Goal: Information Seeking & Learning: Learn about a topic

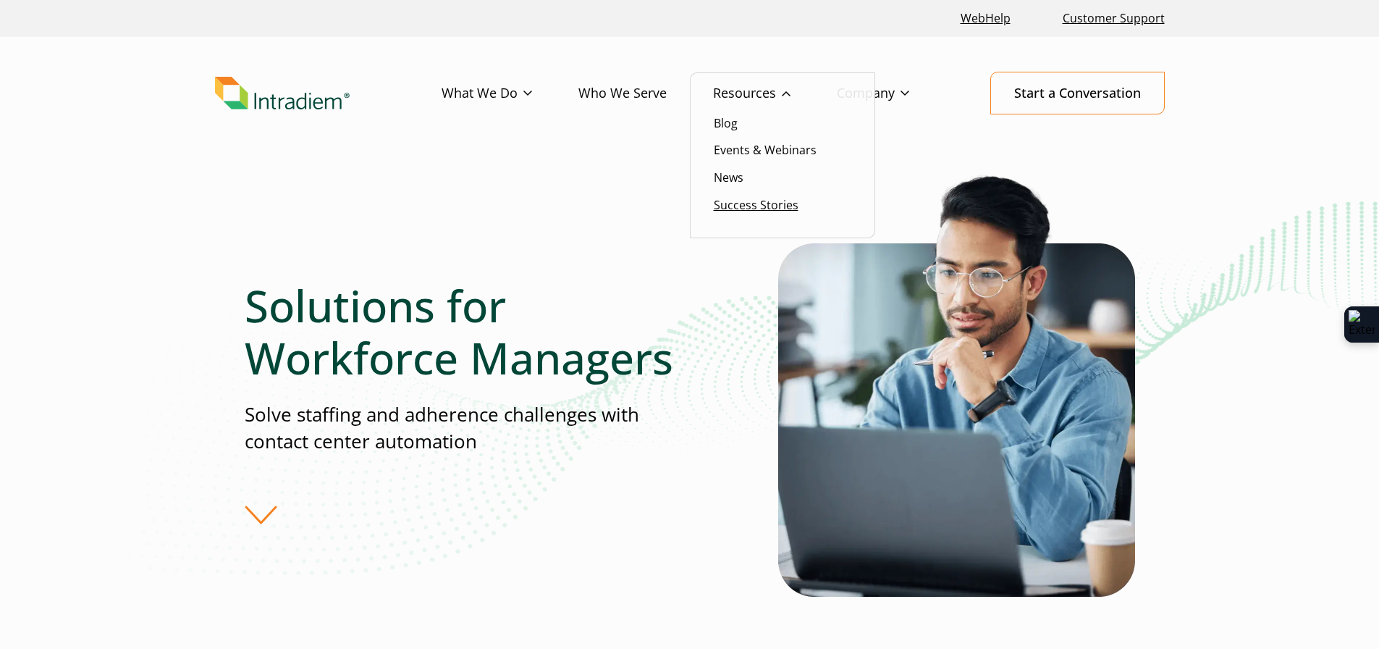
click at [741, 204] on link "Success Stories" at bounding box center [756, 205] width 85 height 16
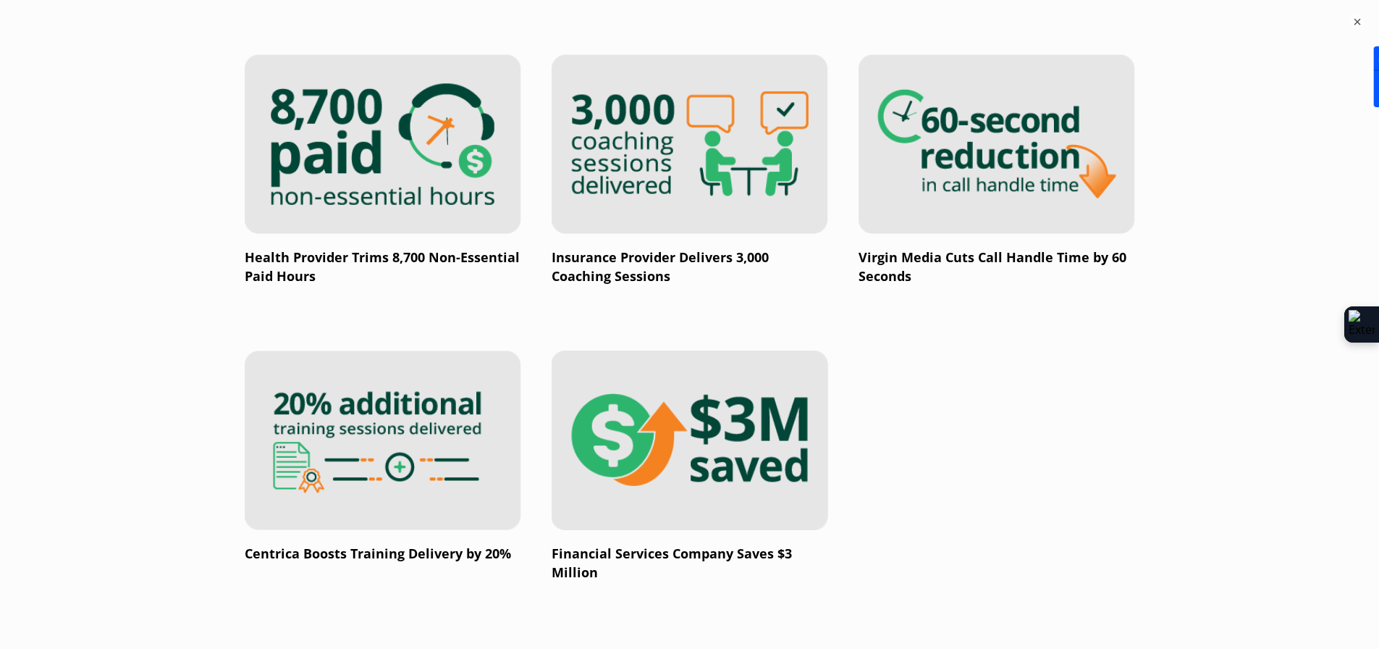
scroll to position [2462, 0]
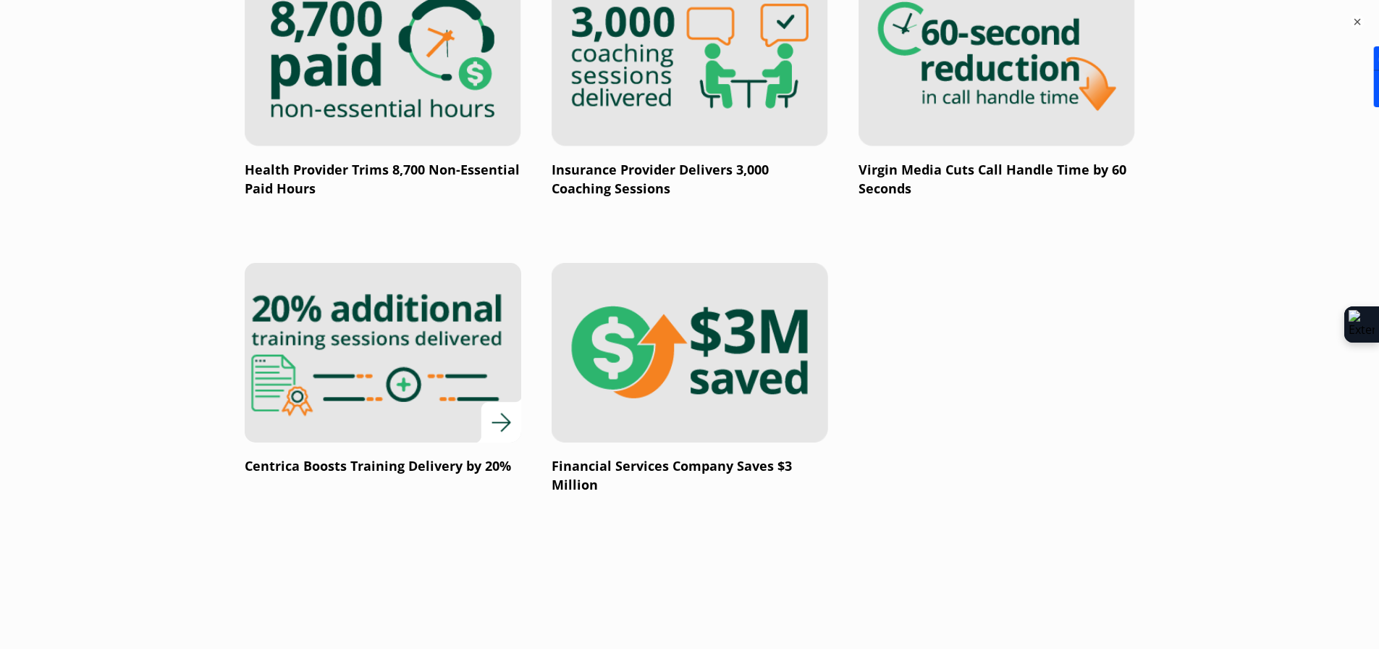
click at [439, 375] on img at bounding box center [382, 353] width 332 height 216
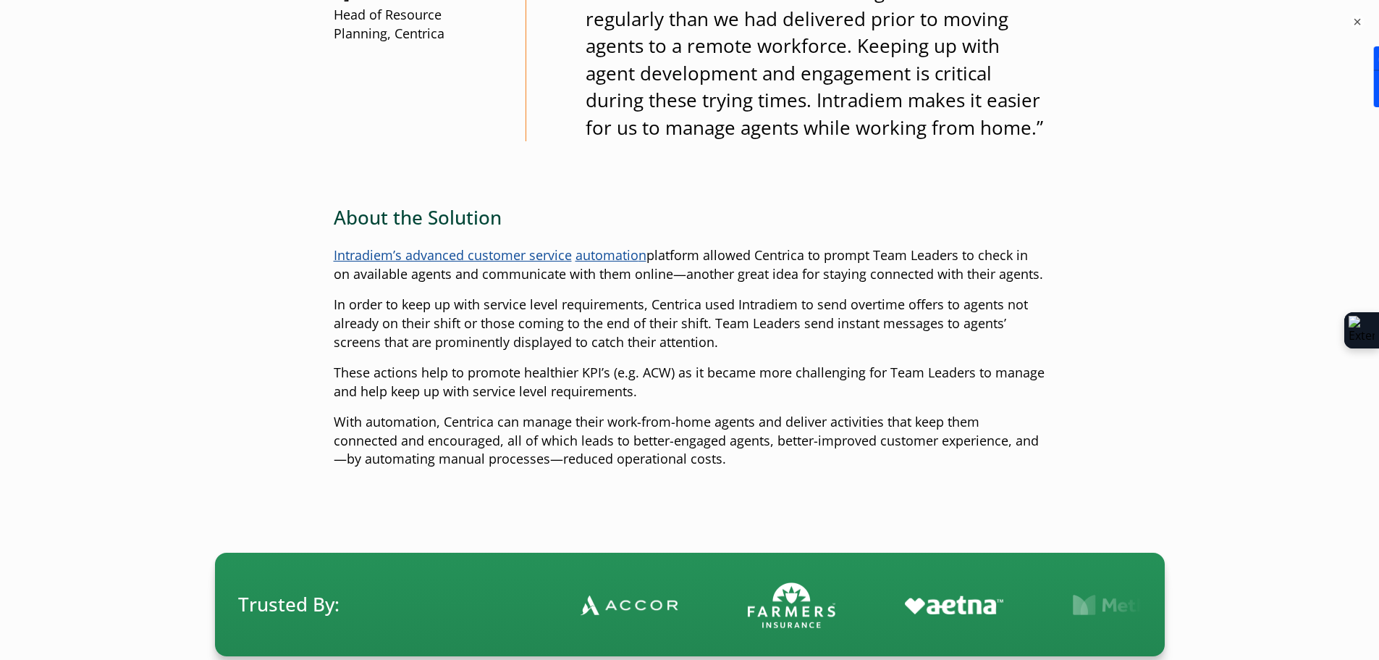
scroll to position [1665, 0]
